Goal: Information Seeking & Learning: Learn about a topic

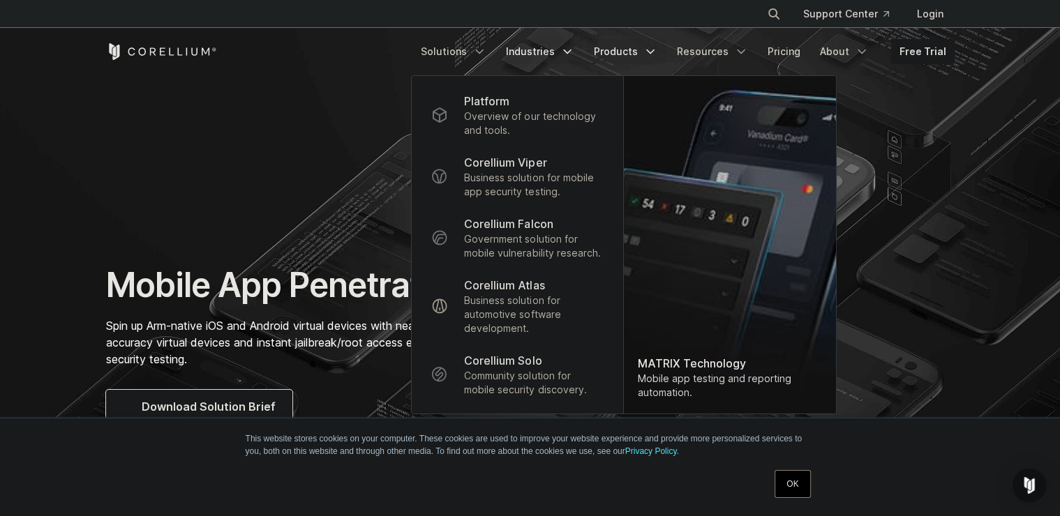
click at [525, 54] on link "Industries" at bounding box center [539, 51] width 85 height 25
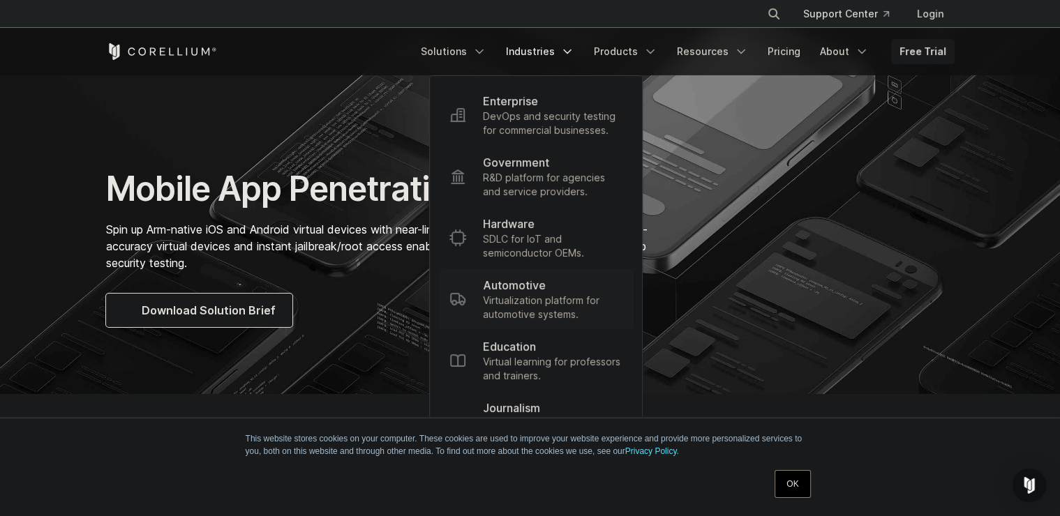
scroll to position [151, 0]
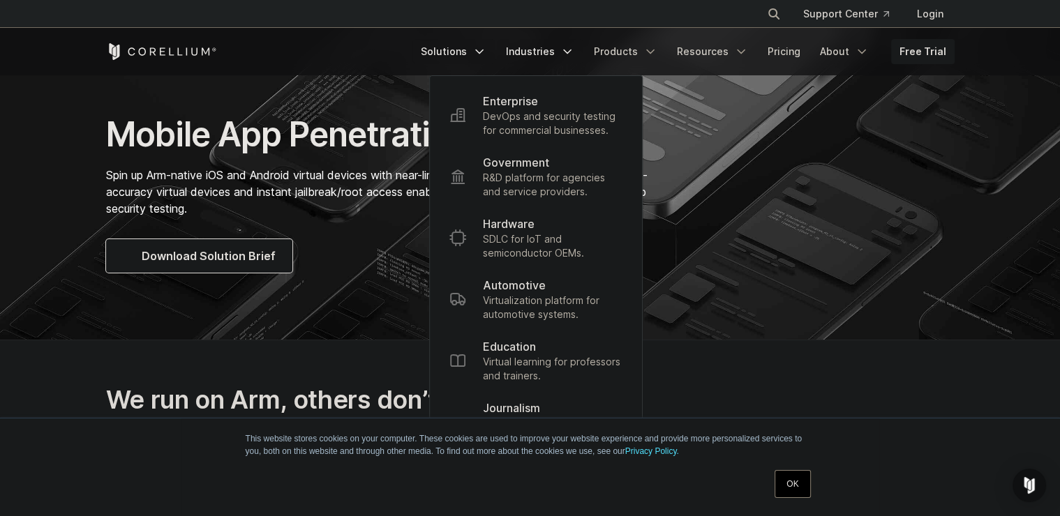
click at [458, 52] on link "Solutions" at bounding box center [453, 51] width 82 height 25
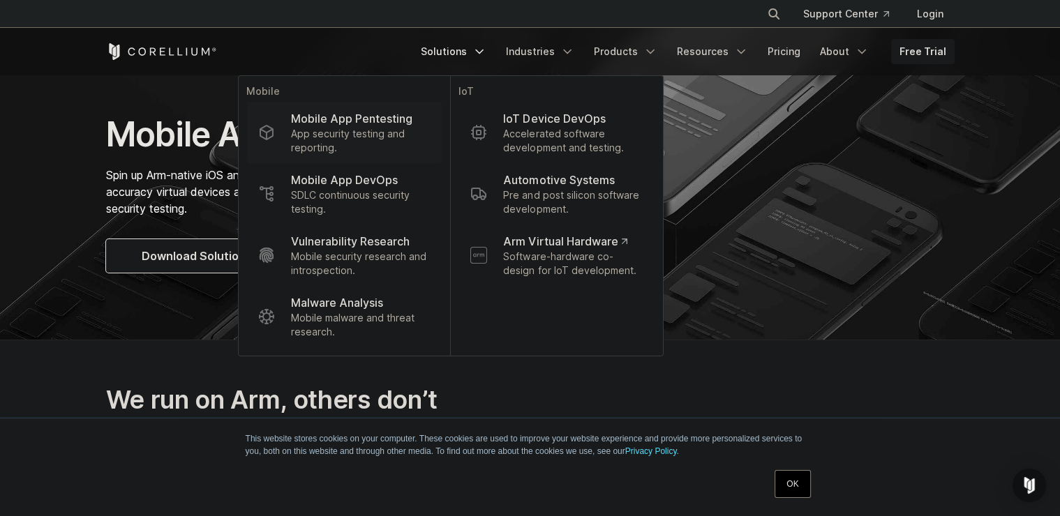
click at [390, 126] on p "Mobile App Pentesting" at bounding box center [351, 118] width 121 height 17
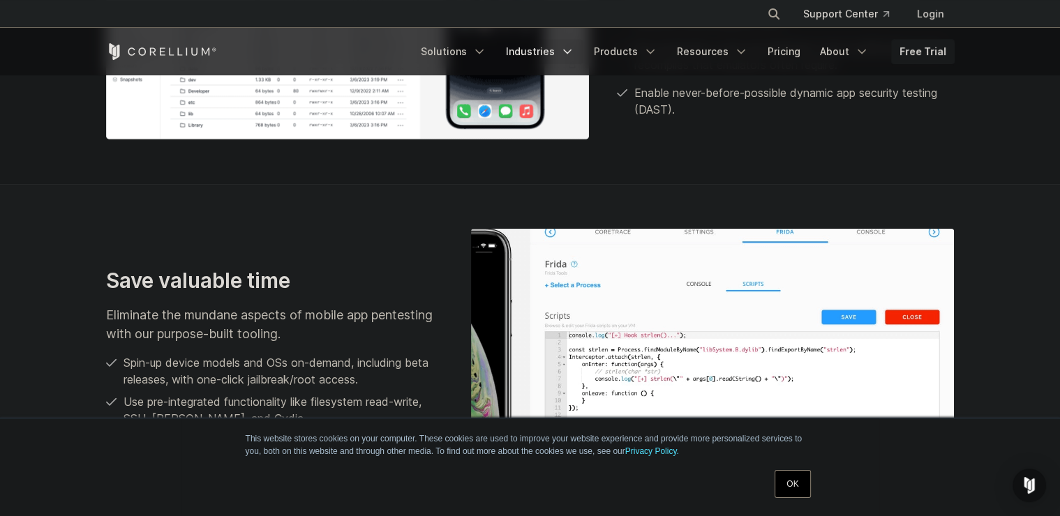
scroll to position [659, 0]
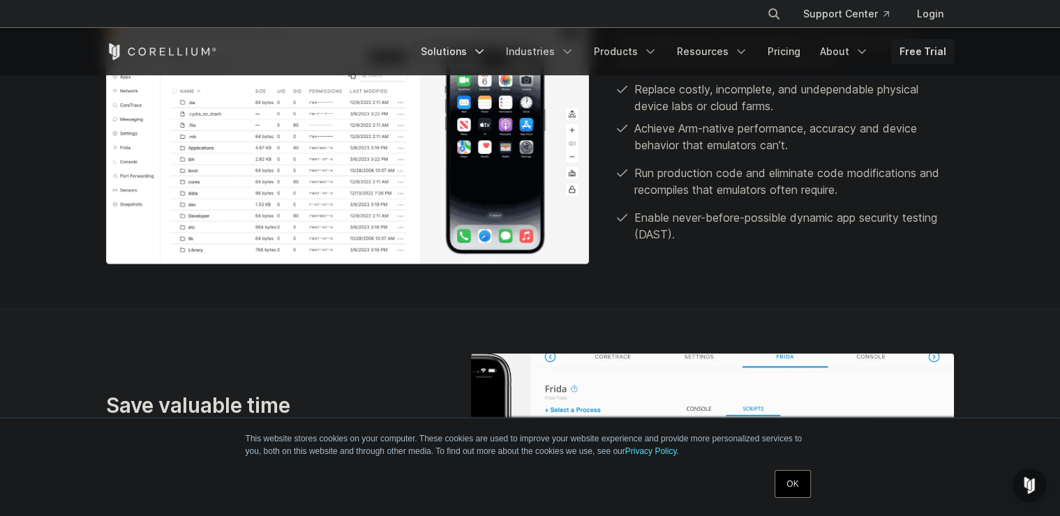
click at [469, 57] on link "Solutions" at bounding box center [453, 51] width 82 height 25
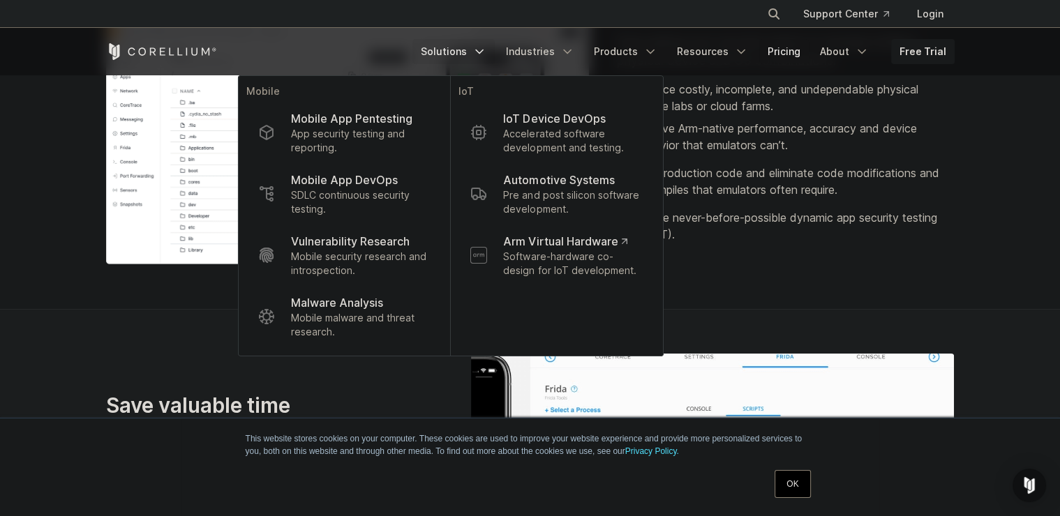
click at [771, 42] on link "Pricing" at bounding box center [784, 51] width 50 height 25
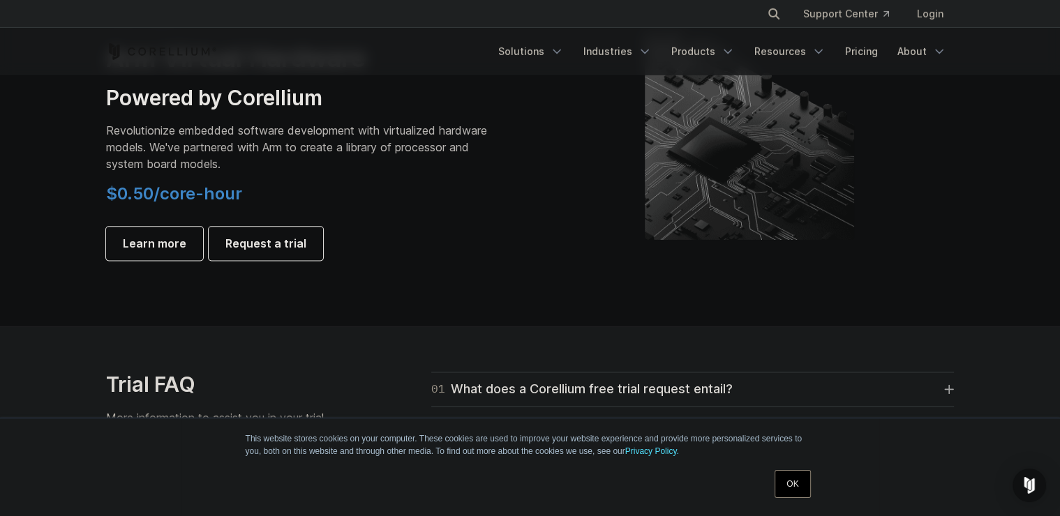
scroll to position [1658, 0]
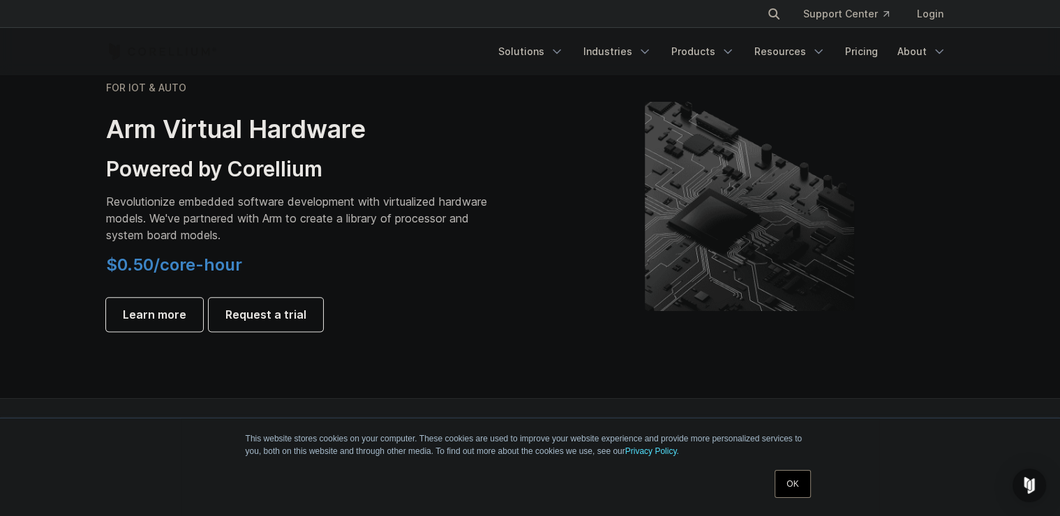
click at [318, 364] on section "FOR IOT & AUTO Arm Virtual Hardware Powered by Corellium Revolutionize embedded…" at bounding box center [530, 217] width 1060 height 361
